Goal: Task Accomplishment & Management: Manage account settings

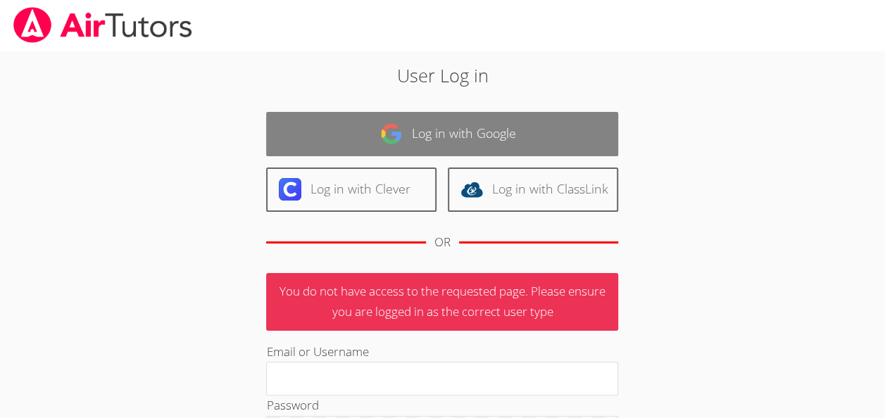
click at [442, 127] on link "Log in with Google" at bounding box center [442, 134] width 352 height 44
